Goal: Task Accomplishment & Management: Use online tool/utility

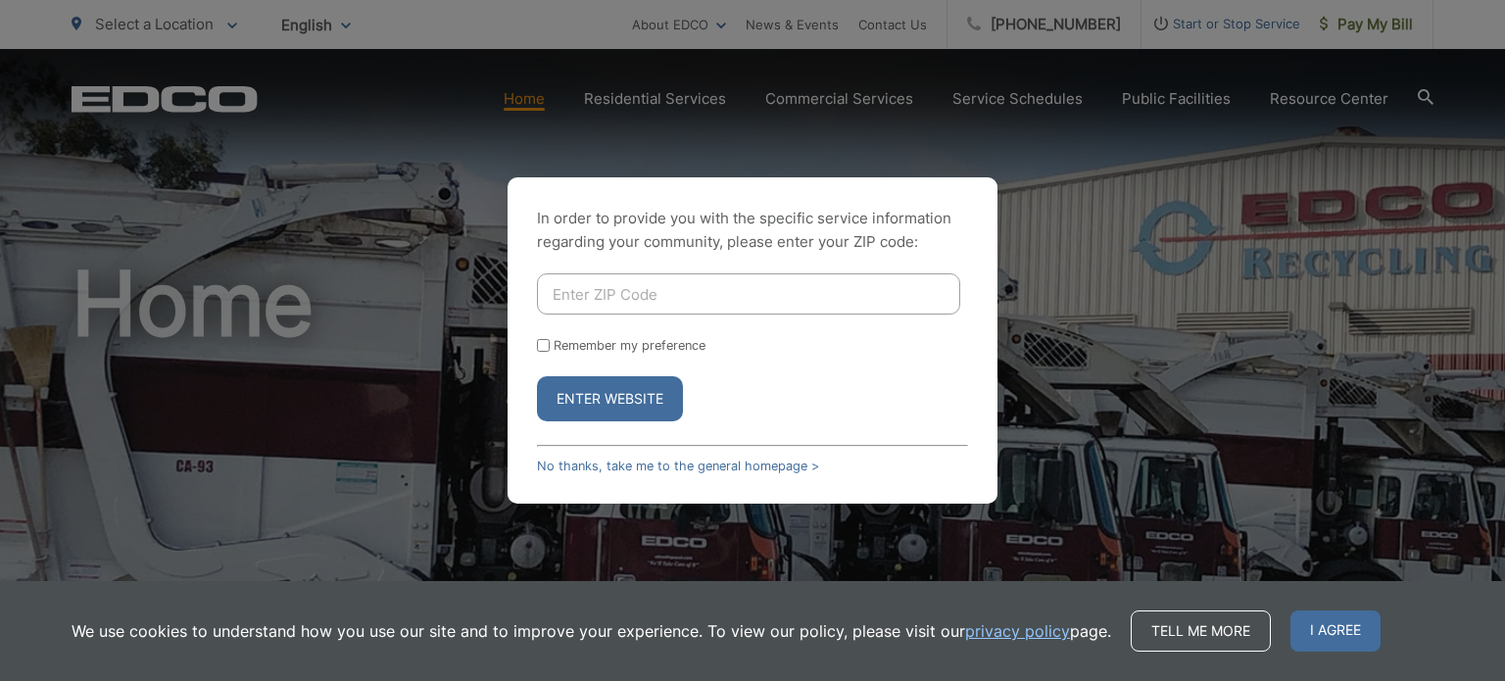
click at [638, 292] on input "Enter ZIP Code" at bounding box center [748, 293] width 423 height 41
click at [639, 292] on input "Enter ZIP Code" at bounding box center [748, 293] width 423 height 41
type input "92040"
click at [537, 376] on button "Enter Website" at bounding box center [610, 398] width 146 height 45
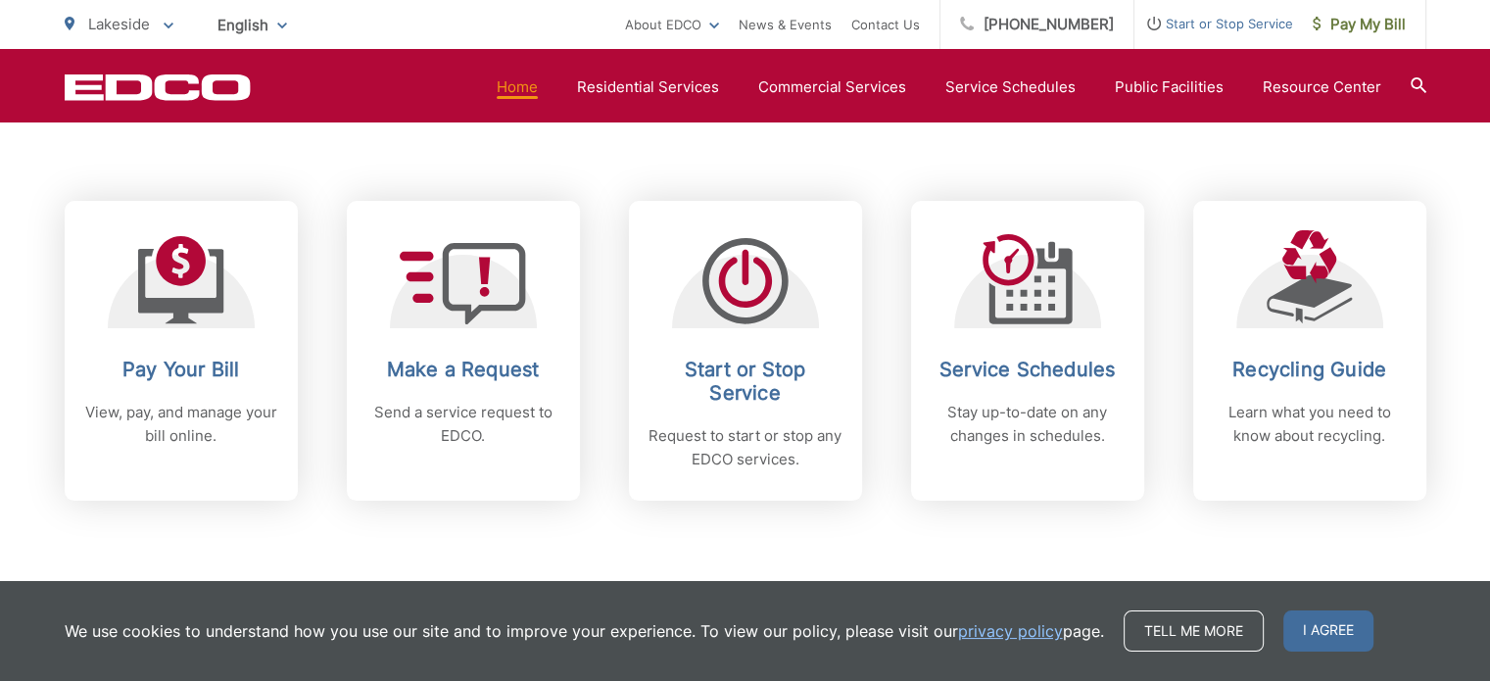
scroll to position [770, 0]
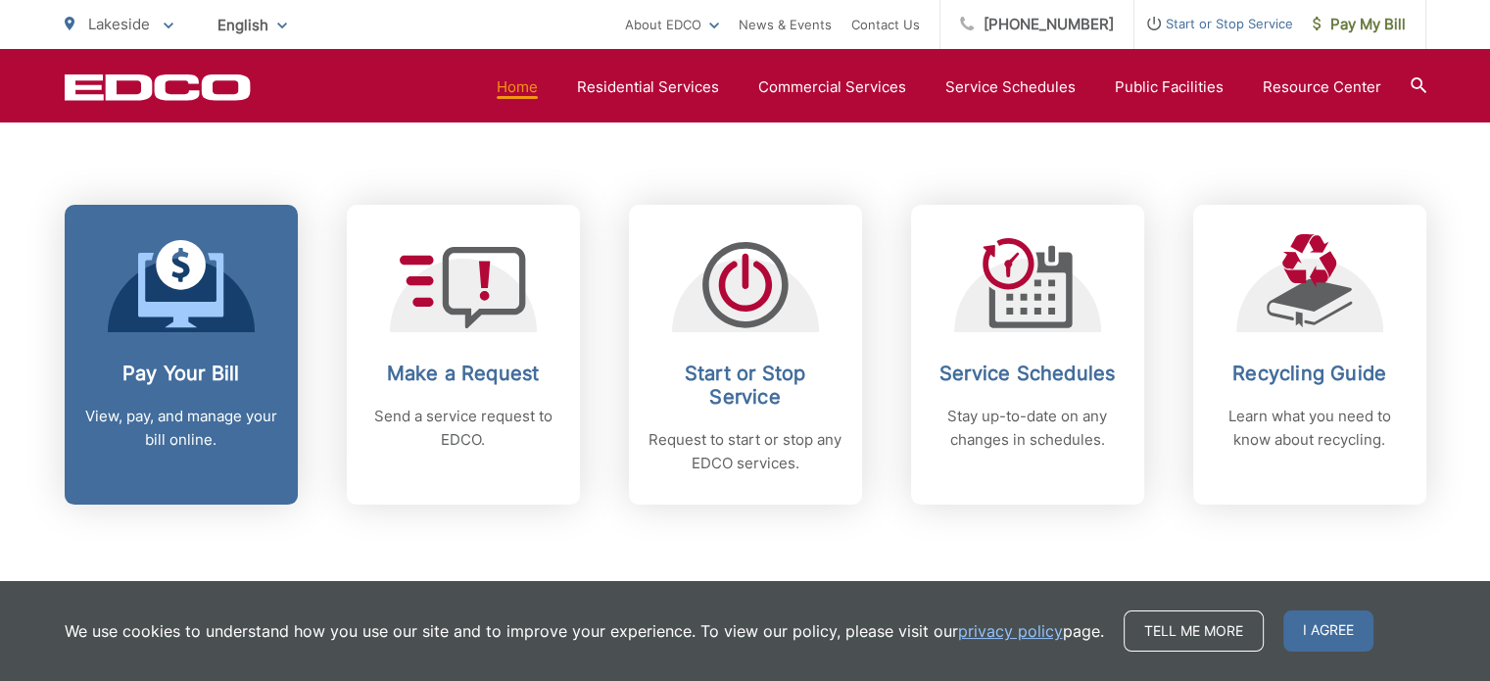
click at [156, 301] on icon at bounding box center [180, 290] width 85 height 74
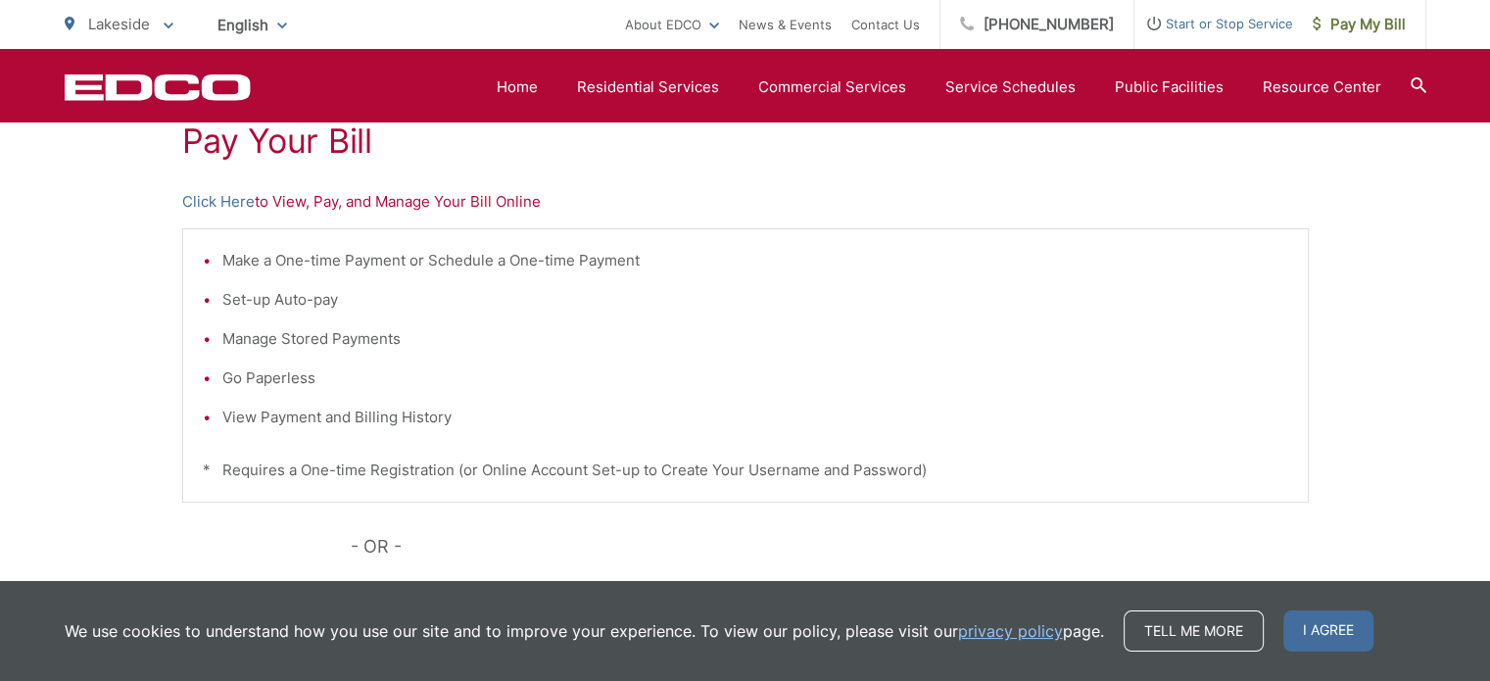
scroll to position [386, 0]
click at [476, 202] on p "Click Here to View, Pay, and Manage Your Bill Online" at bounding box center [745, 204] width 1127 height 24
click at [498, 203] on p "Click Here to View, Pay, and Manage Your Bill Online" at bounding box center [745, 204] width 1127 height 24
click at [220, 206] on link "Click Here" at bounding box center [218, 204] width 73 height 24
